Goal: Leave review/rating: Leave review/rating

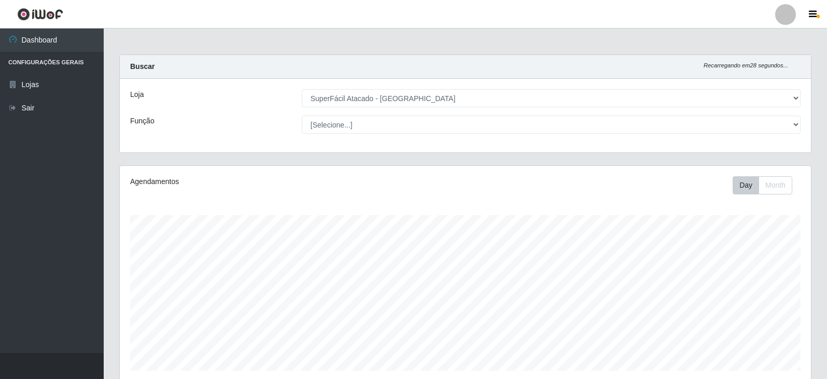
select select "504"
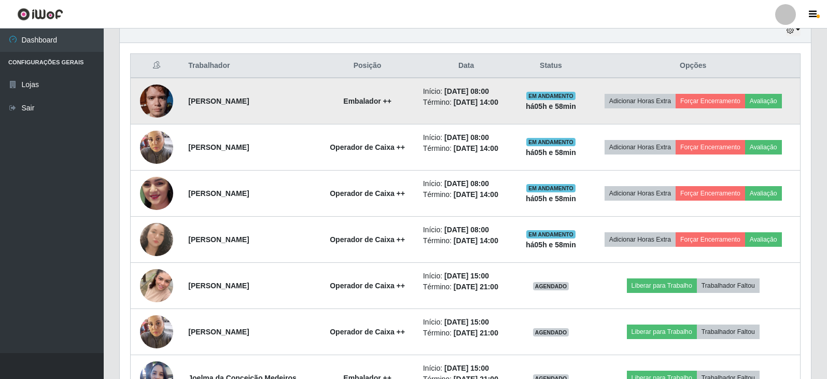
scroll to position [215, 691]
click at [770, 97] on button "Avaliação" at bounding box center [763, 101] width 37 height 15
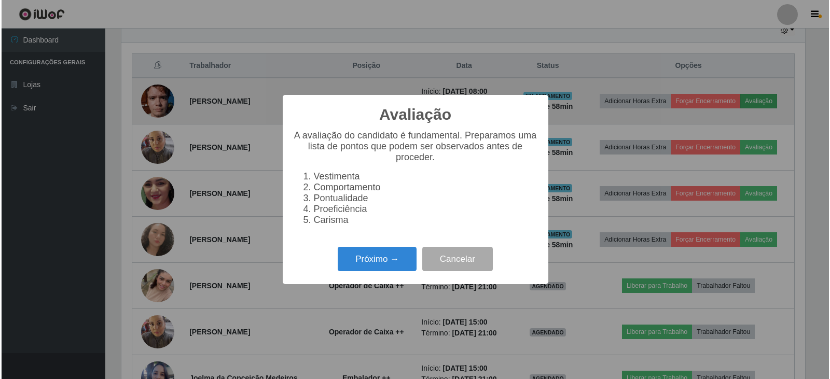
scroll to position [215, 686]
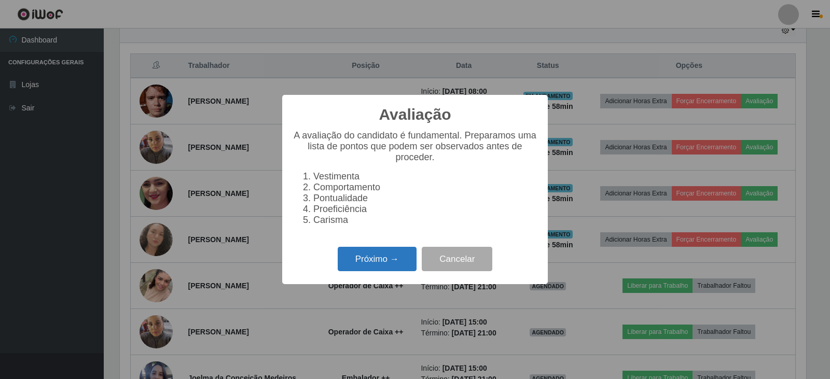
click at [401, 268] on button "Próximo →" at bounding box center [377, 259] width 79 height 24
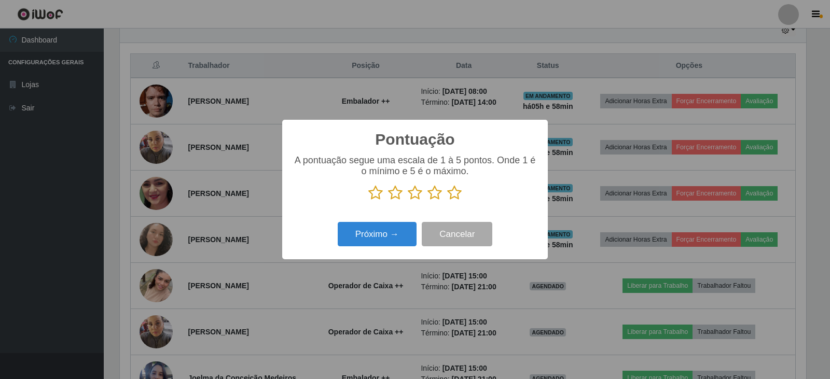
scroll to position [518365, 517894]
click at [453, 190] on icon at bounding box center [454, 193] width 15 height 16
click at [447, 201] on input "radio" at bounding box center [447, 201] width 0 height 0
click at [376, 233] on button "Próximo →" at bounding box center [377, 234] width 79 height 24
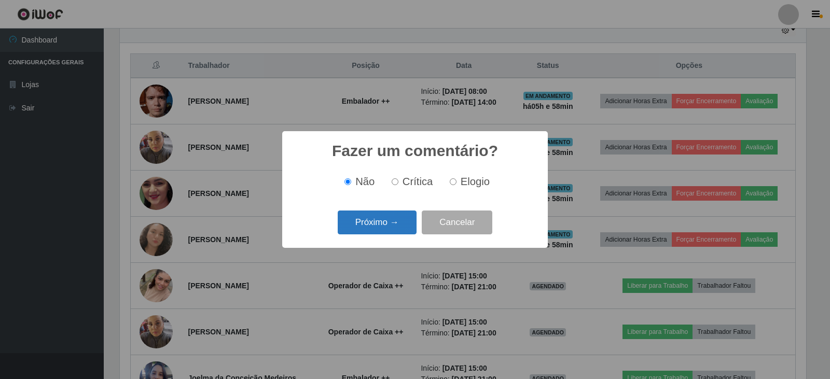
click at [385, 222] on button "Próximo →" at bounding box center [377, 223] width 79 height 24
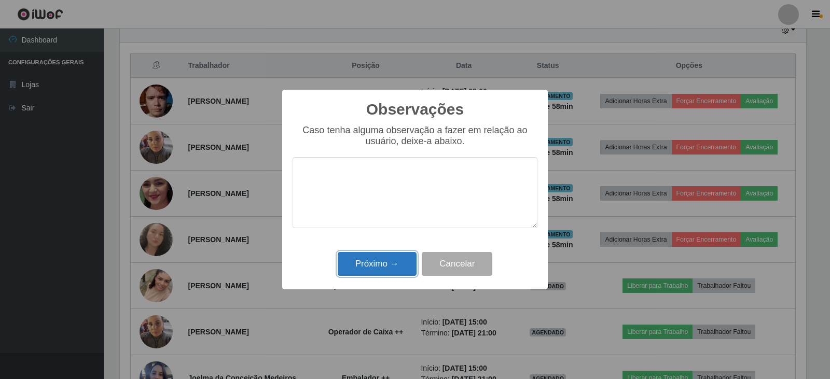
click at [403, 274] on button "Próximo →" at bounding box center [377, 264] width 79 height 24
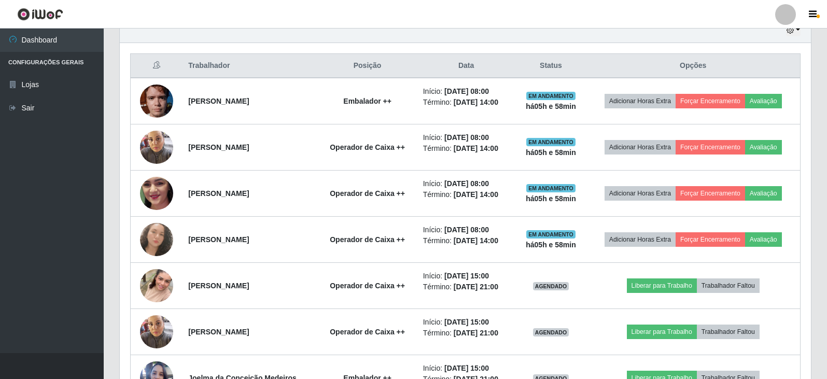
scroll to position [215, 691]
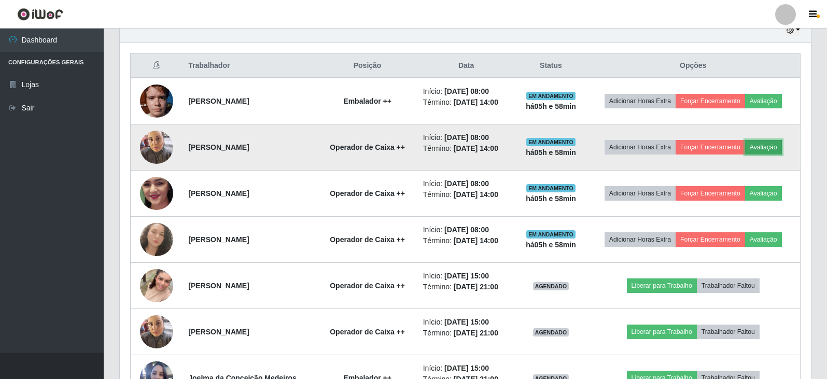
click at [772, 152] on button "Avaliação" at bounding box center [763, 147] width 37 height 15
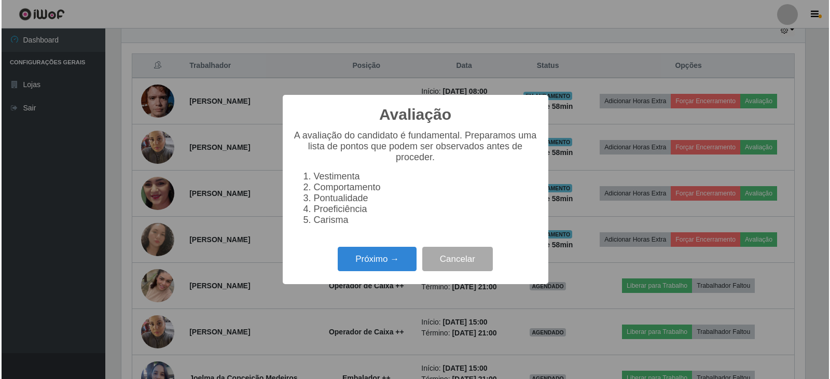
scroll to position [215, 686]
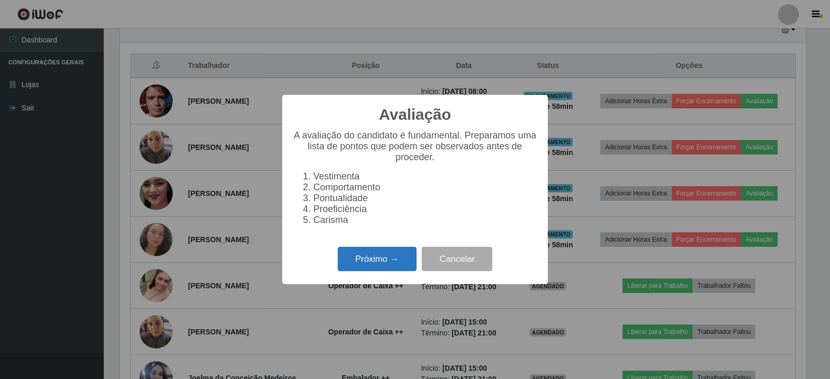
click at [398, 264] on button "Próximo →" at bounding box center [377, 259] width 79 height 24
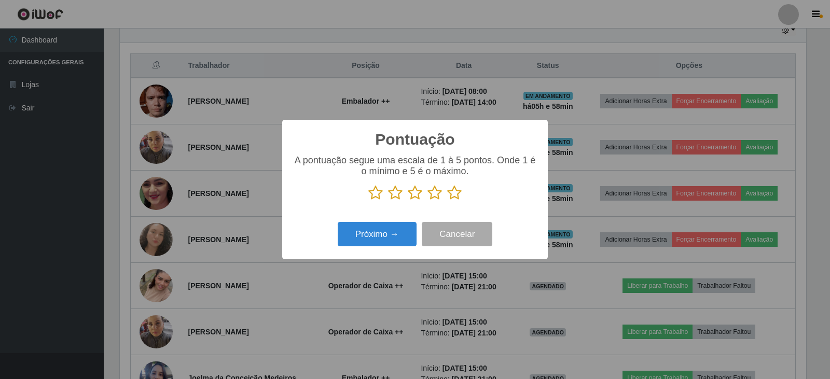
scroll to position [518365, 517894]
click at [453, 197] on icon at bounding box center [454, 193] width 15 height 16
click at [447, 201] on input "radio" at bounding box center [447, 201] width 0 height 0
click at [402, 240] on button "Próximo →" at bounding box center [377, 234] width 79 height 24
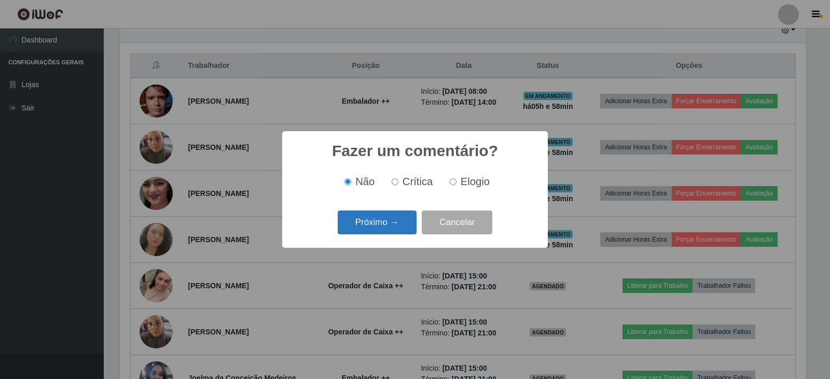
click at [395, 232] on button "Próximo →" at bounding box center [377, 223] width 79 height 24
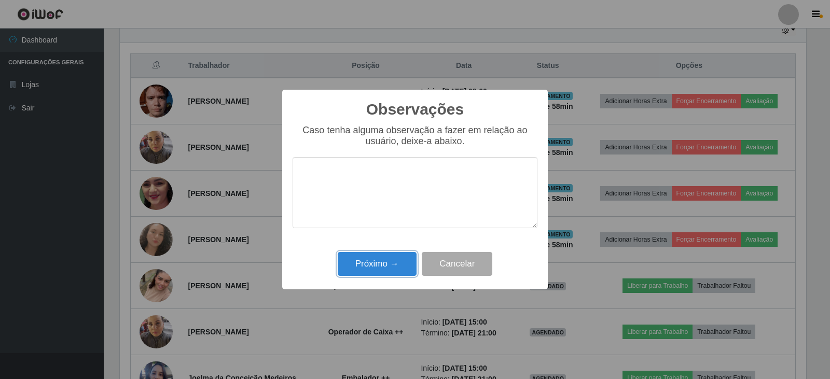
click at [407, 261] on button "Próximo →" at bounding box center [377, 264] width 79 height 24
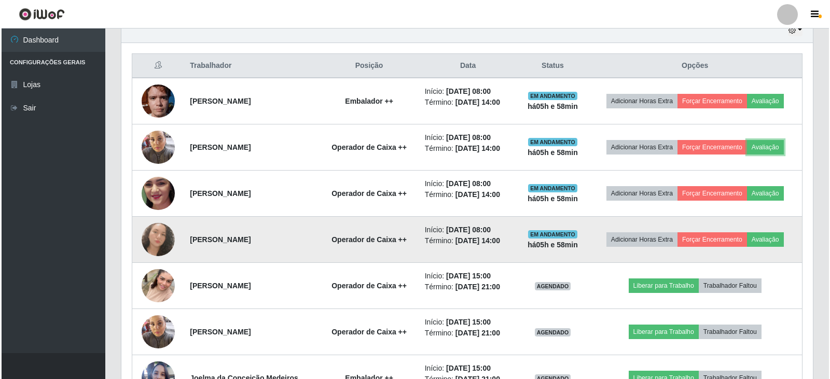
scroll to position [215, 691]
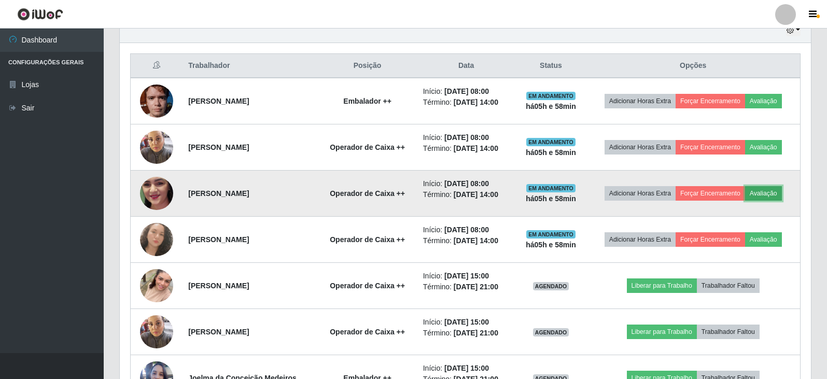
click at [773, 191] on button "Avaliação" at bounding box center [763, 193] width 37 height 15
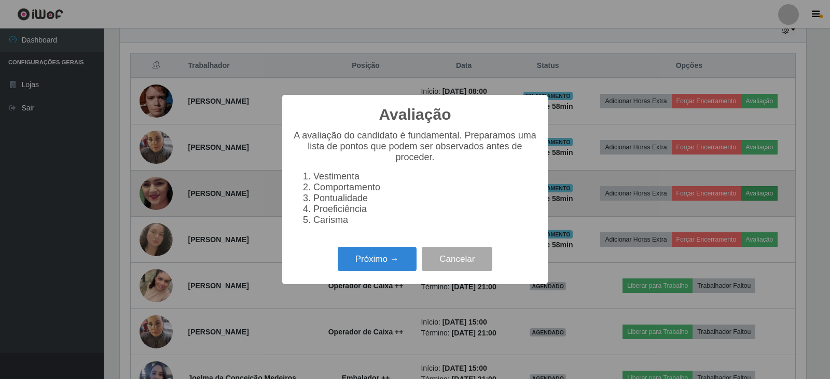
scroll to position [215, 686]
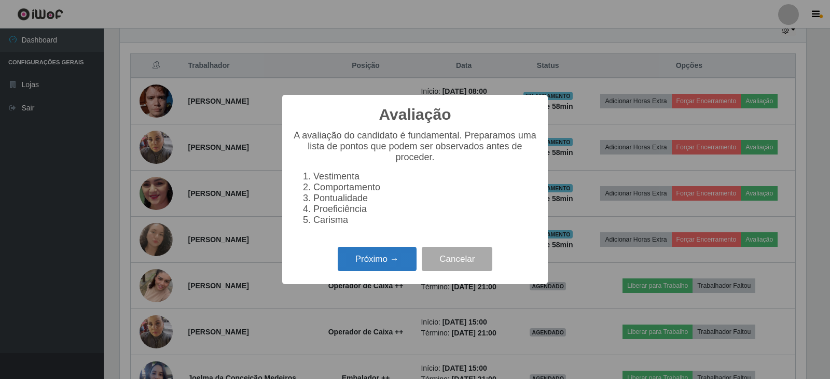
click at [378, 271] on button "Próximo →" at bounding box center [377, 259] width 79 height 24
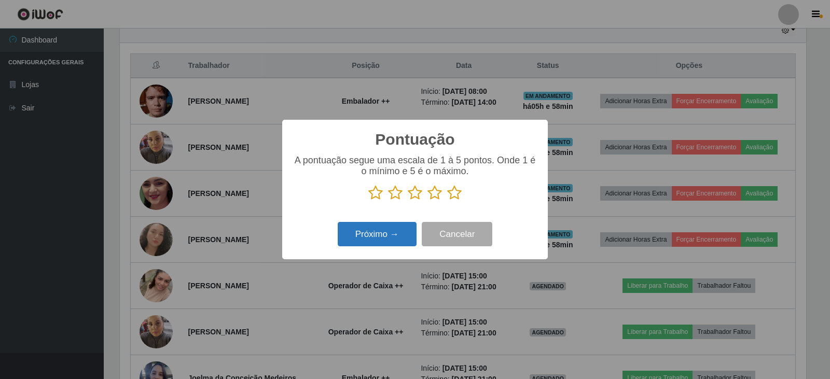
click at [380, 238] on button "Próximo →" at bounding box center [377, 234] width 79 height 24
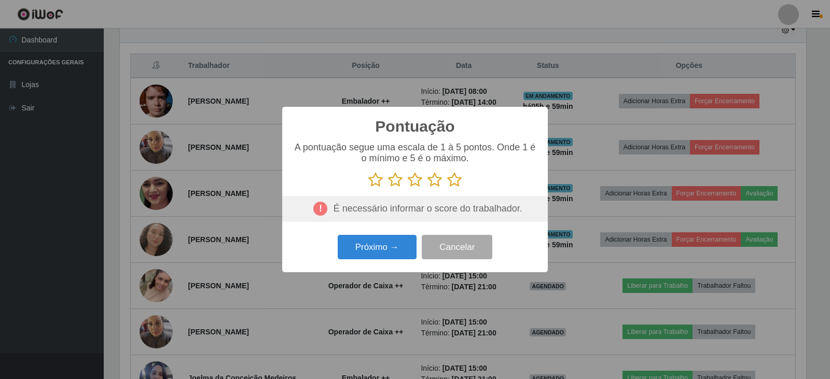
click at [452, 181] on icon at bounding box center [454, 180] width 15 height 16
click at [447, 188] on input "radio" at bounding box center [447, 188] width 0 height 0
click at [386, 248] on button "Próximo →" at bounding box center [377, 247] width 79 height 24
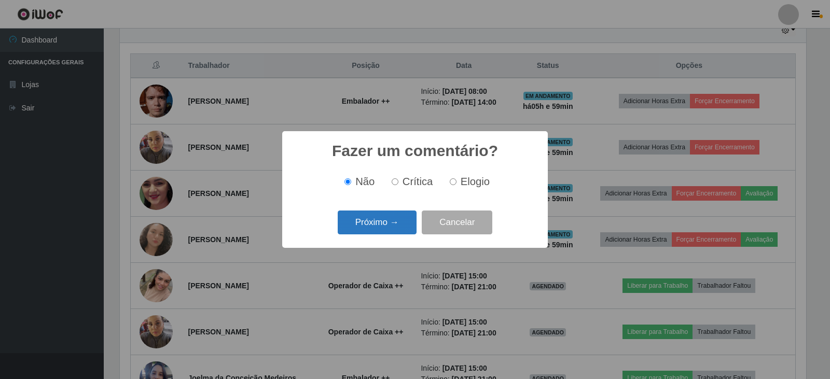
click at [393, 225] on button "Próximo →" at bounding box center [377, 223] width 79 height 24
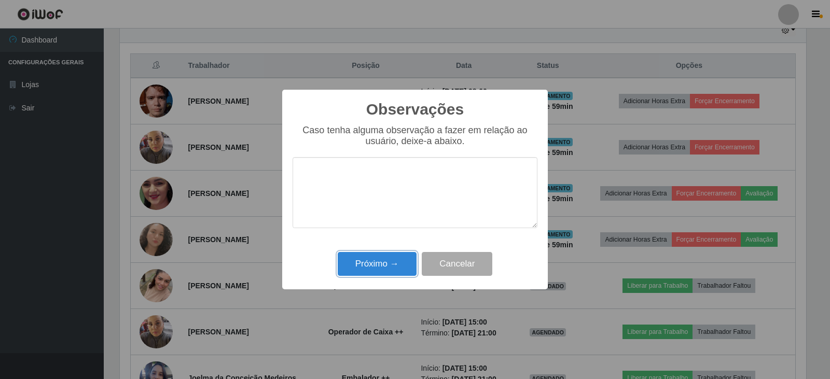
click at [392, 268] on button "Próximo →" at bounding box center [377, 264] width 79 height 24
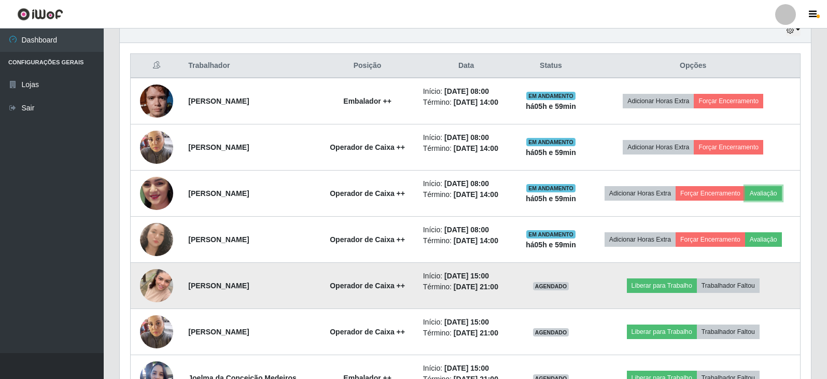
scroll to position [215, 691]
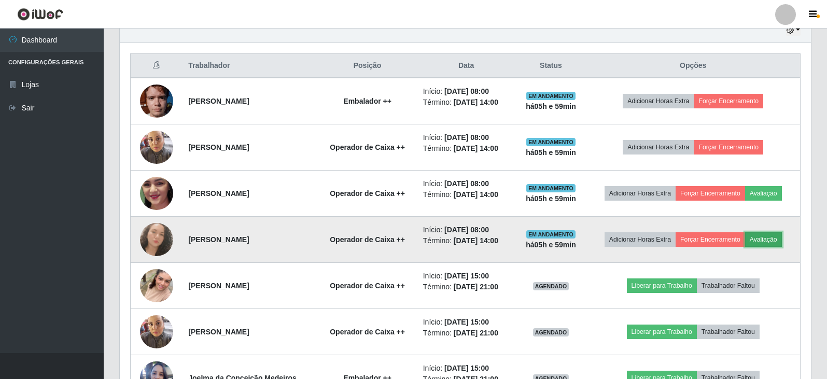
click at [780, 237] on button "Avaliação" at bounding box center [763, 239] width 37 height 15
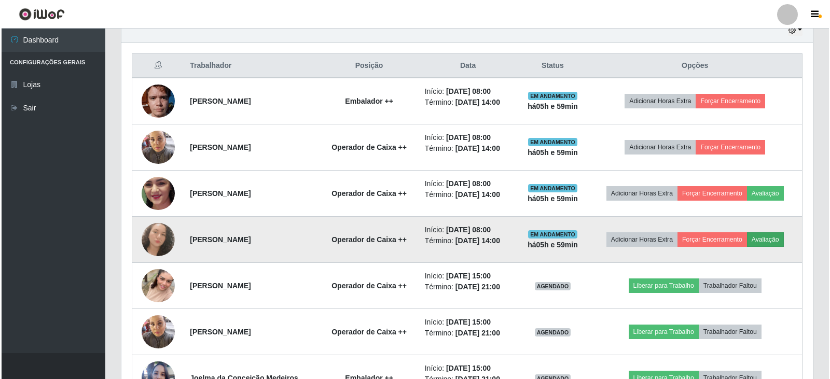
scroll to position [215, 686]
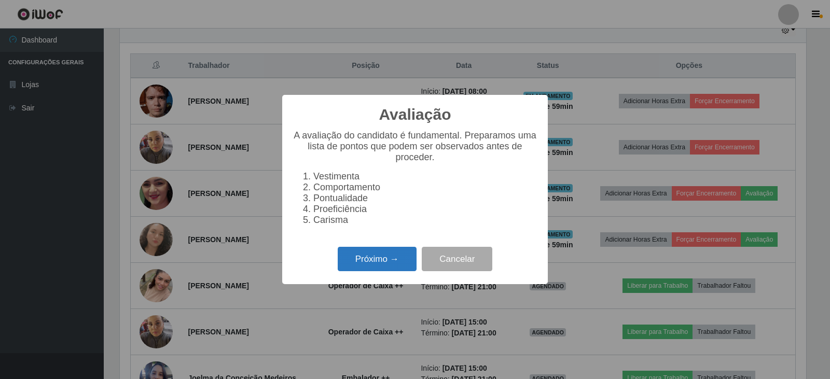
click at [365, 269] on button "Próximo →" at bounding box center [377, 259] width 79 height 24
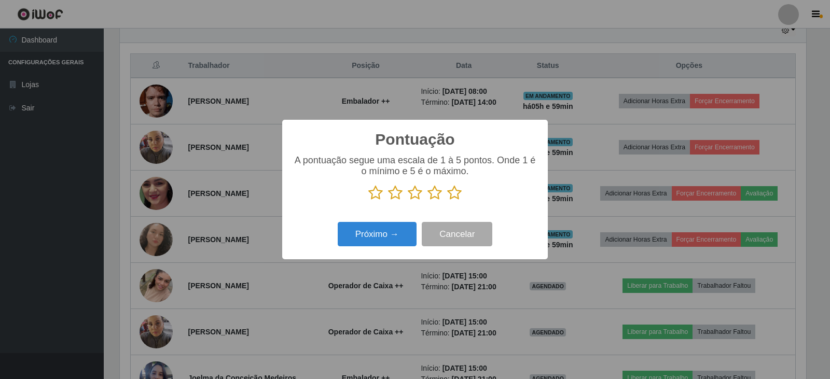
click at [457, 198] on icon at bounding box center [454, 193] width 15 height 16
click at [447, 201] on input "radio" at bounding box center [447, 201] width 0 height 0
click at [407, 230] on button "Próximo →" at bounding box center [377, 234] width 79 height 24
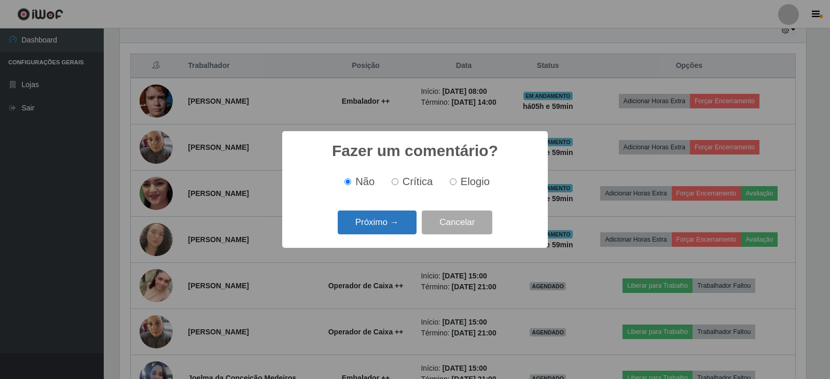
click at [388, 227] on button "Próximo →" at bounding box center [377, 223] width 79 height 24
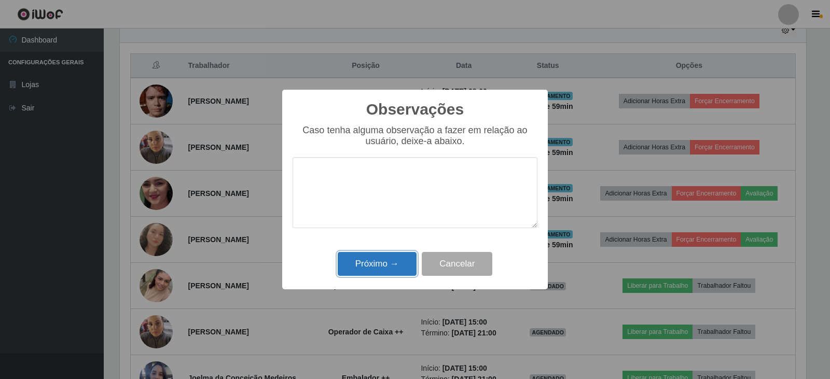
click at [389, 260] on button "Próximo →" at bounding box center [377, 264] width 79 height 24
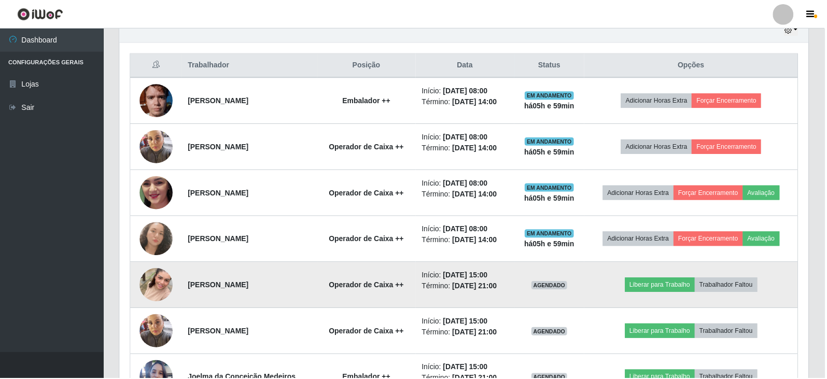
scroll to position [215, 691]
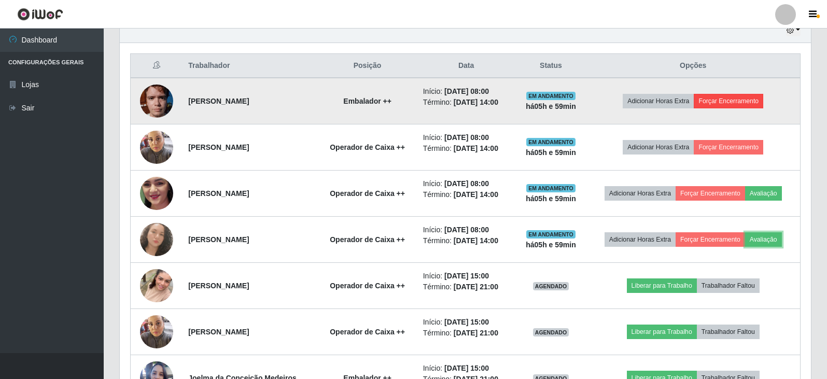
click at [745, 232] on button "Avaliação" at bounding box center [763, 239] width 37 height 15
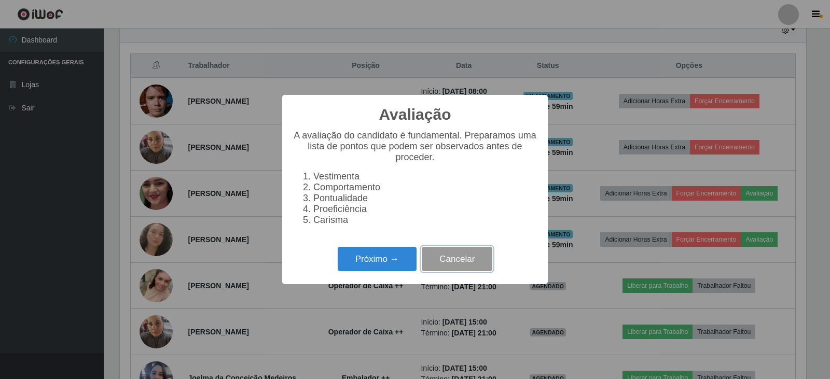
click at [473, 267] on button "Cancelar" at bounding box center [457, 259] width 71 height 24
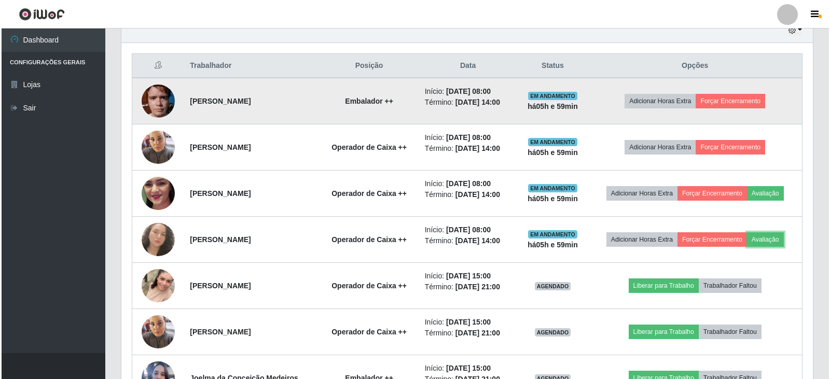
scroll to position [0, 0]
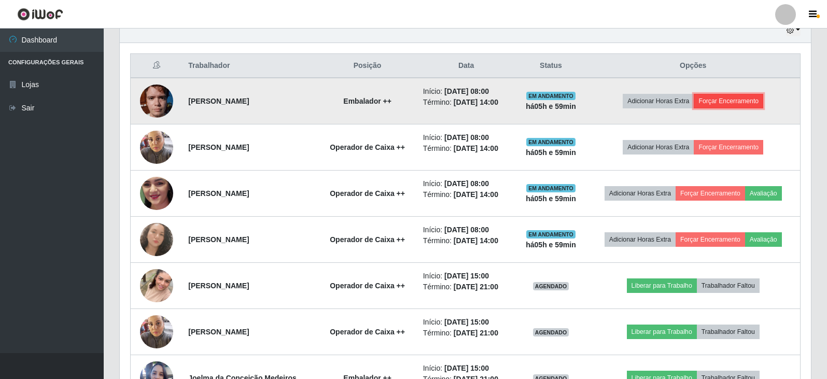
click at [736, 99] on button "Forçar Encerramento" at bounding box center [728, 101] width 69 height 15
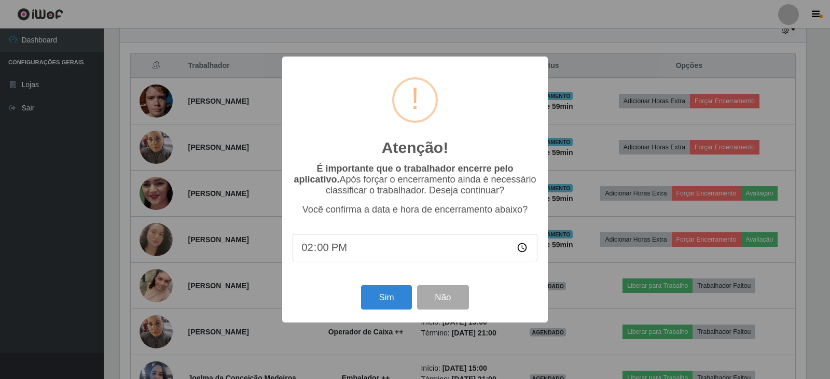
click at [596, 286] on div "Atenção! × É importante que o trabalhador encerre pelo aplicativo. Após forçar …" at bounding box center [415, 189] width 830 height 379
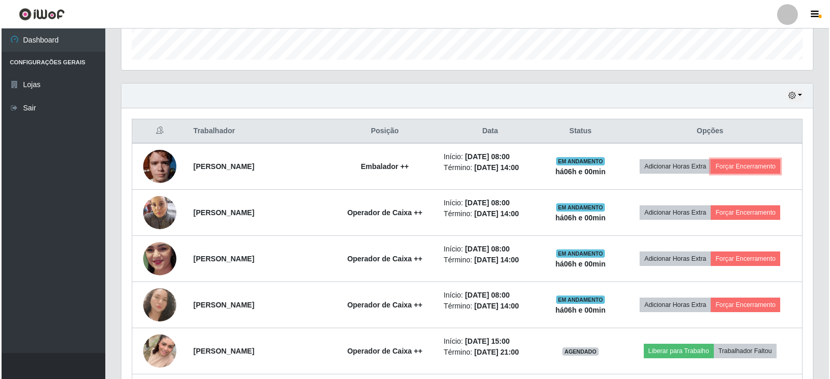
scroll to position [344, 0]
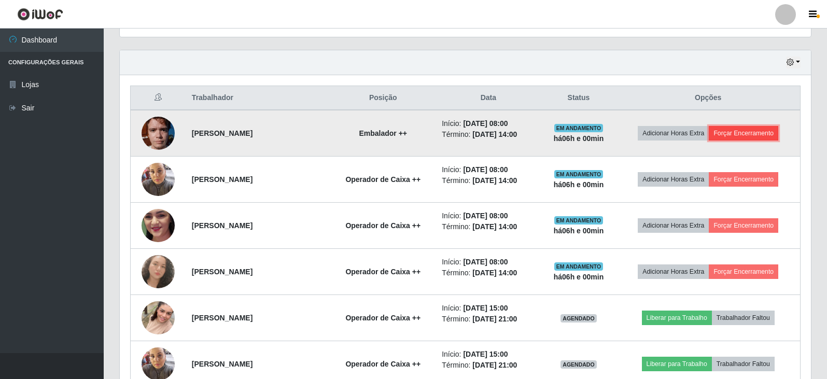
click at [738, 129] on button "Forçar Encerramento" at bounding box center [743, 133] width 69 height 15
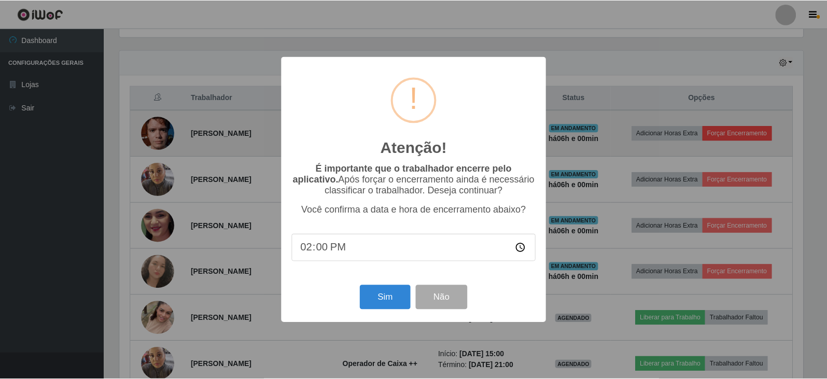
scroll to position [215, 686]
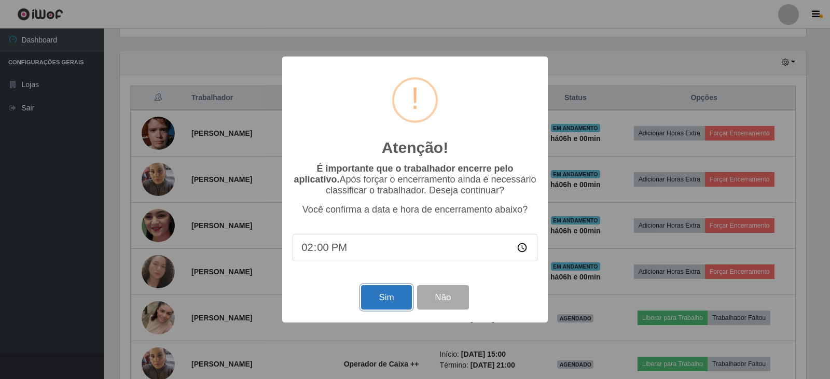
click at [401, 291] on button "Sim" at bounding box center [386, 297] width 50 height 24
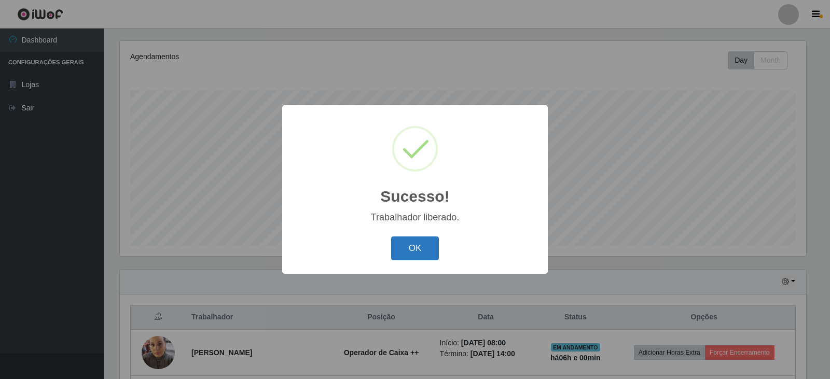
click at [412, 254] on button "OK" at bounding box center [415, 248] width 48 height 24
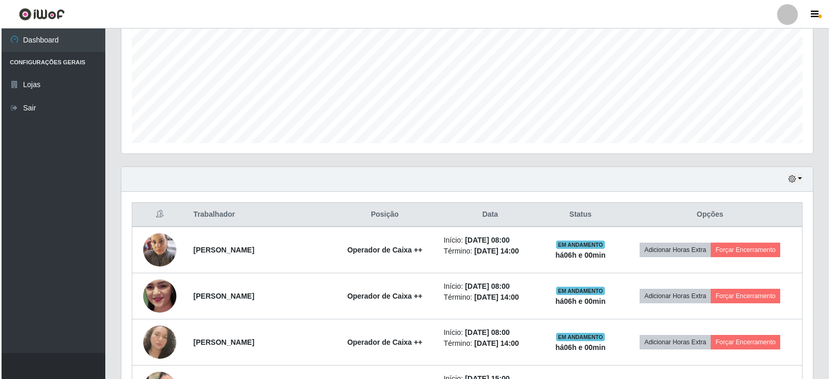
scroll to position [229, 0]
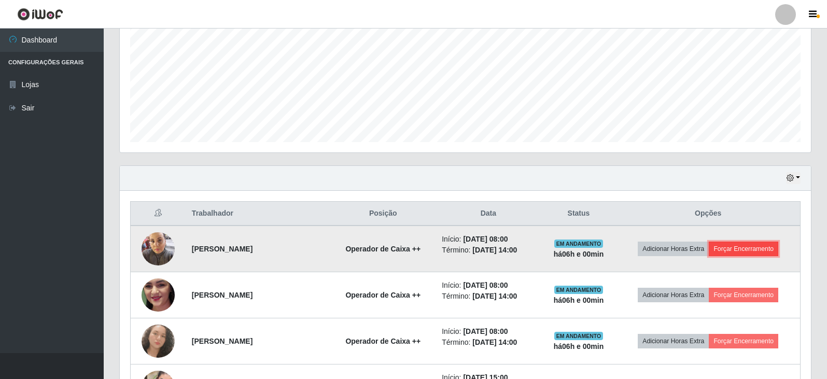
click at [760, 249] on button "Forçar Encerramento" at bounding box center [743, 249] width 69 height 15
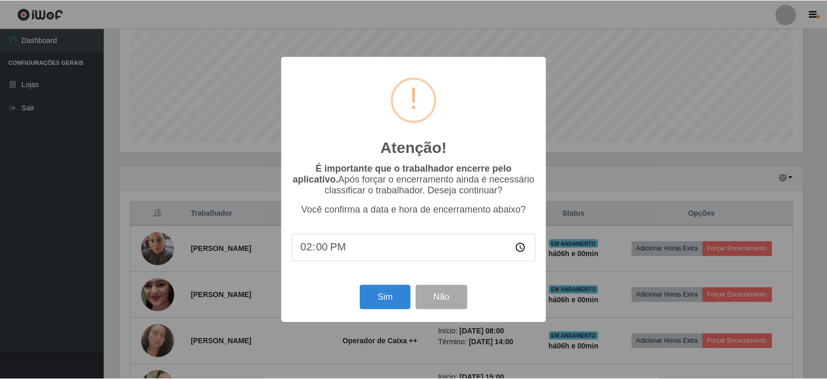
scroll to position [215, 686]
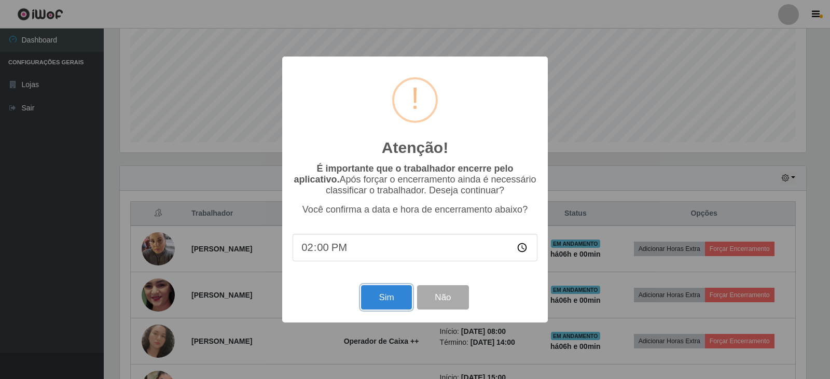
click at [377, 301] on button "Sim" at bounding box center [386, 297] width 50 height 24
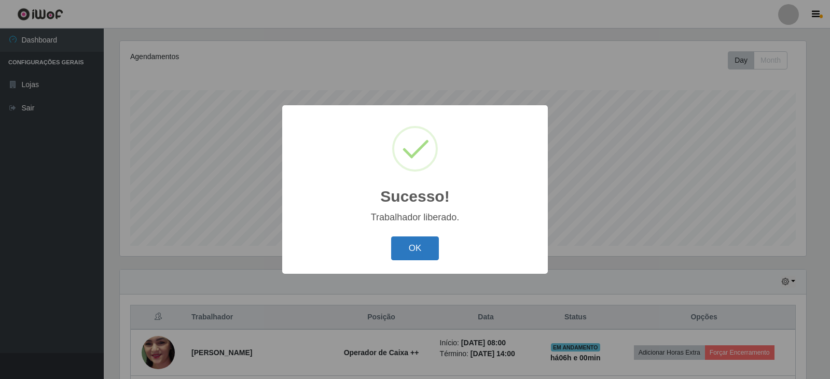
click at [420, 248] on button "OK" at bounding box center [415, 248] width 48 height 24
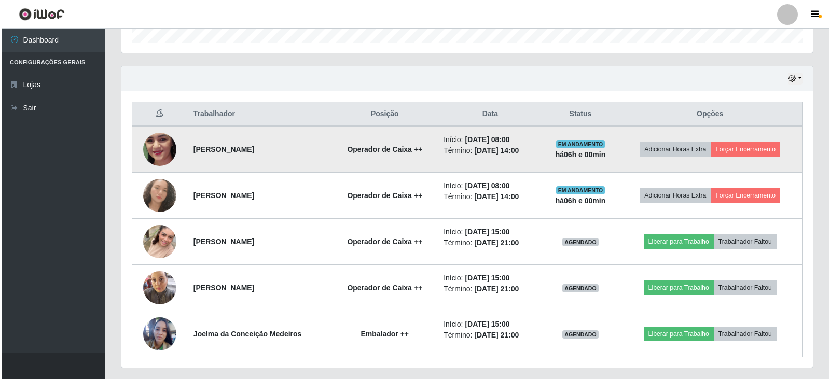
scroll to position [332, 0]
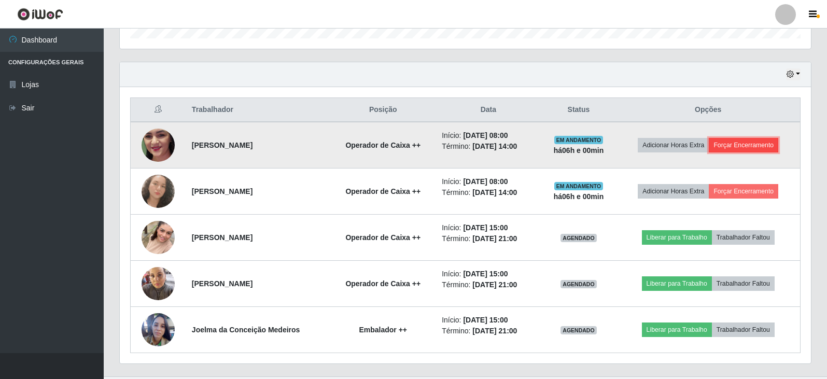
click at [752, 143] on button "Forçar Encerramento" at bounding box center [743, 145] width 69 height 15
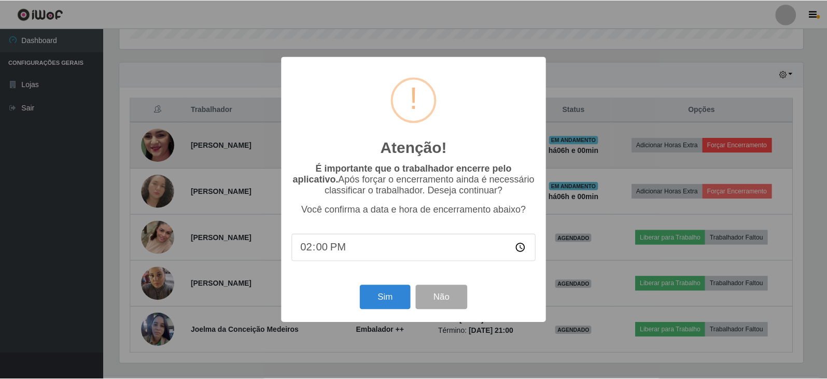
scroll to position [215, 686]
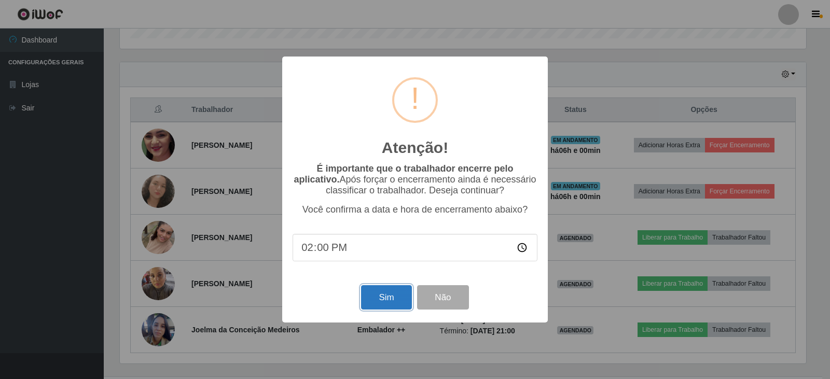
click at [380, 302] on button "Sim" at bounding box center [386, 297] width 50 height 24
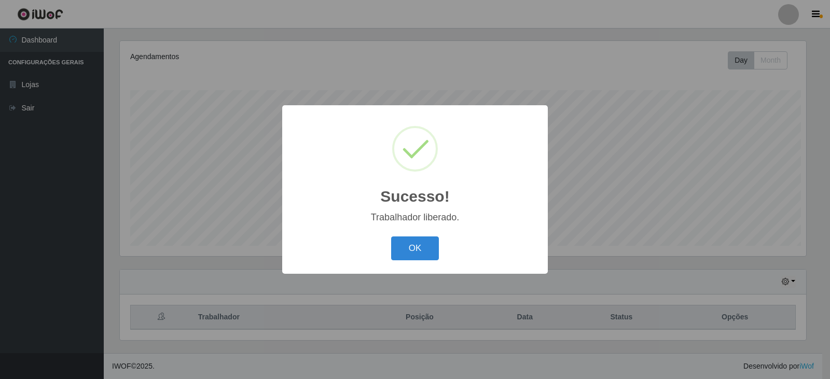
scroll to position [518365, 517894]
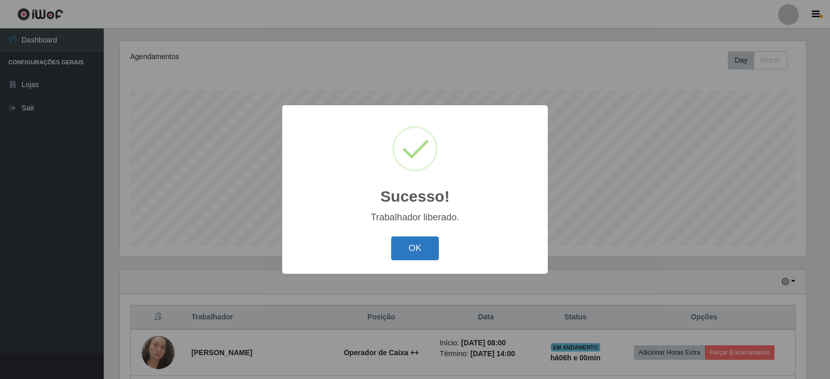
click at [424, 251] on button "OK" at bounding box center [415, 248] width 48 height 24
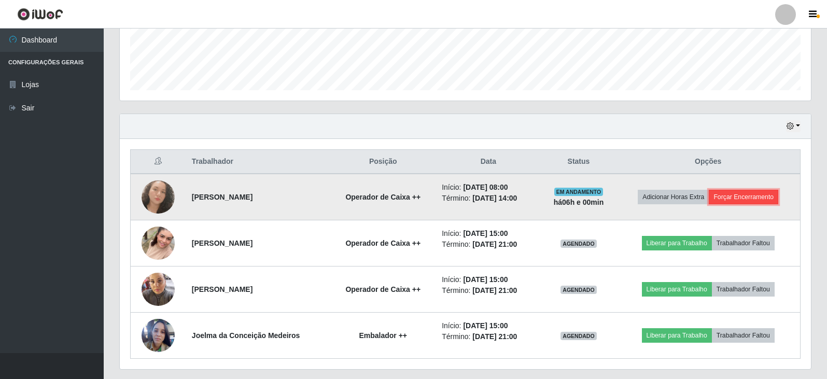
click at [753, 196] on button "Forçar Encerramento" at bounding box center [743, 197] width 69 height 15
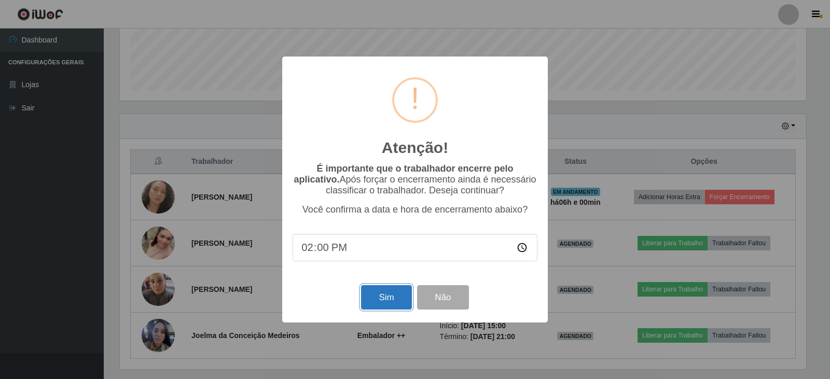
click at [375, 302] on button "Sim" at bounding box center [386, 297] width 50 height 24
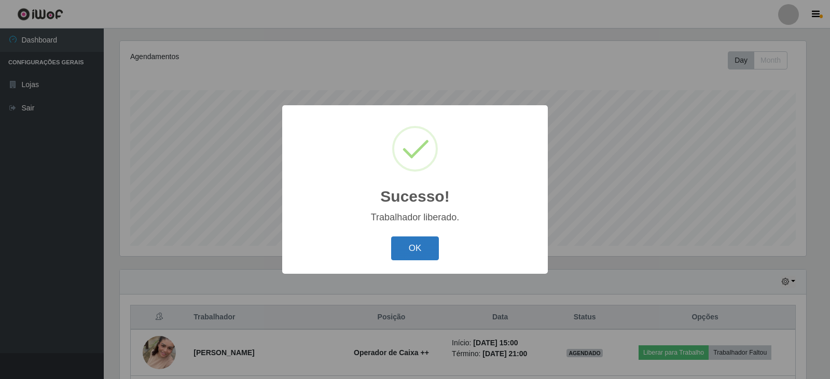
click at [422, 250] on button "OK" at bounding box center [415, 248] width 48 height 24
